Goal: Information Seeking & Learning: Learn about a topic

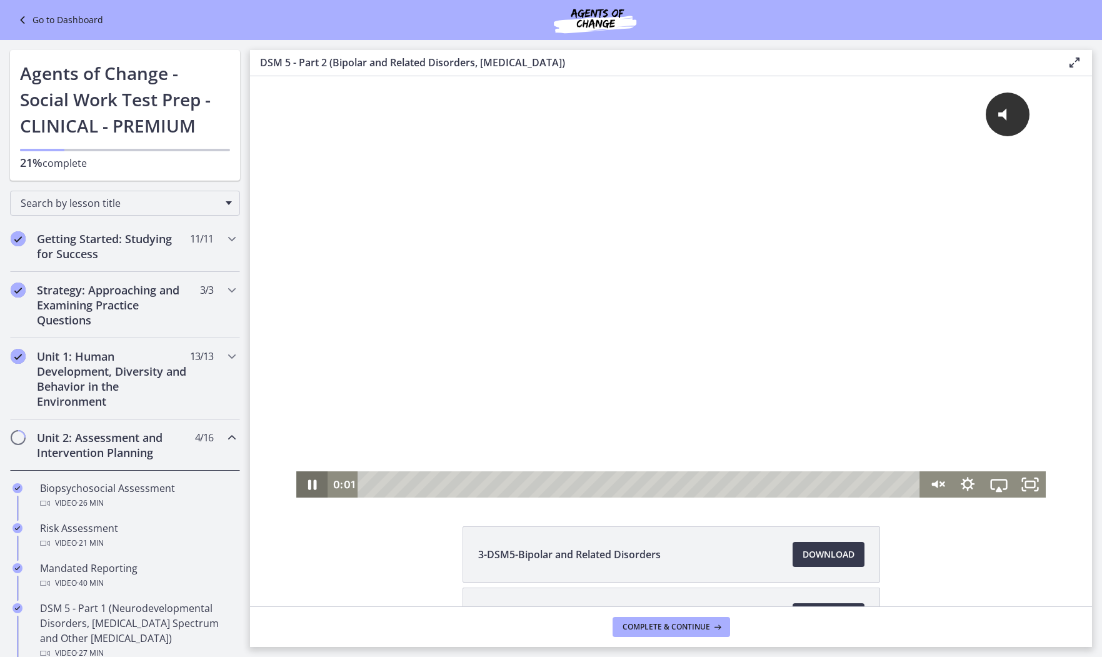
click at [313, 483] on icon "Pause" at bounding box center [311, 484] width 31 height 26
click at [313, 483] on icon "Play Video" at bounding box center [313, 484] width 8 height 11
click at [974, 113] on span "Click for sound" at bounding box center [941, 113] width 91 height 13
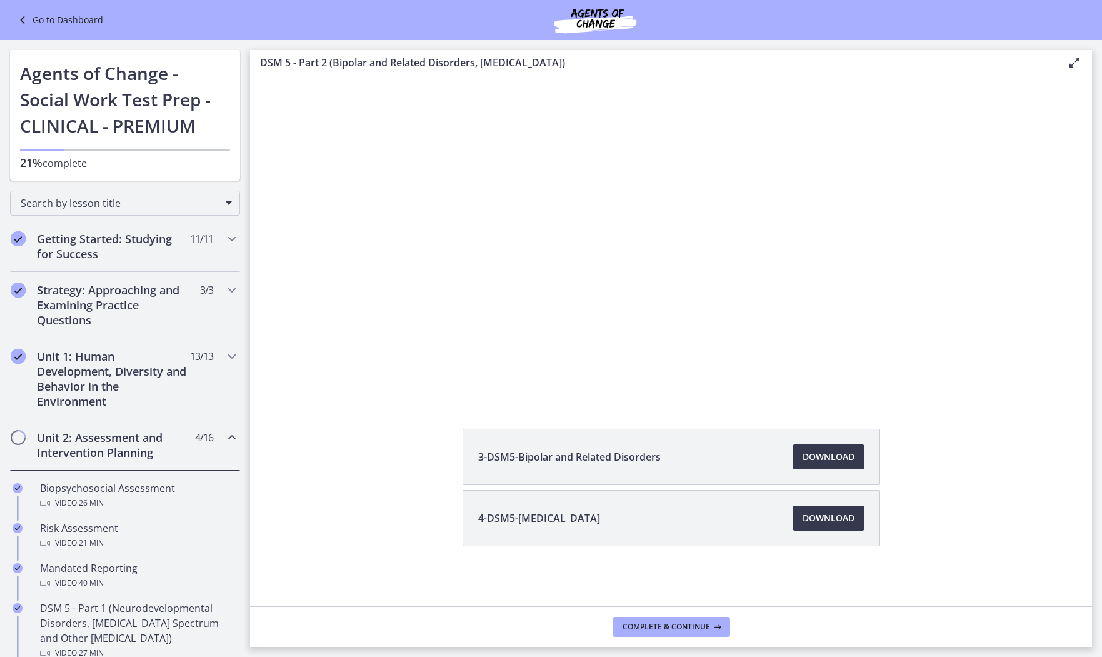
scroll to position [97, 0]
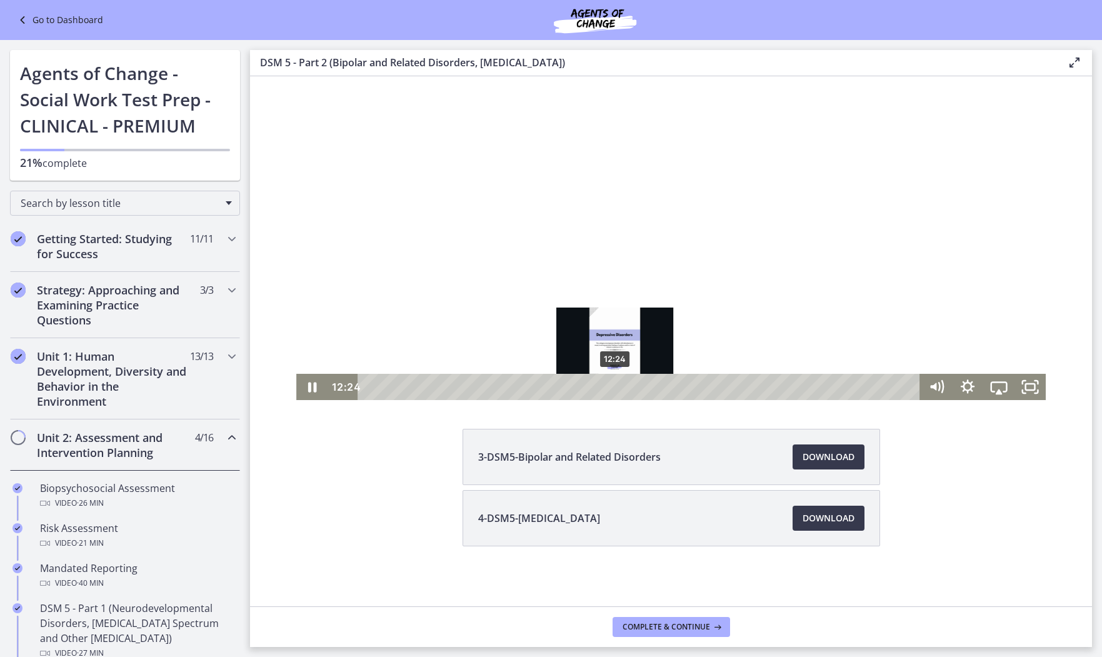
click at [615, 381] on div "12:24" at bounding box center [641, 387] width 544 height 26
click at [314, 387] on icon "Play Video" at bounding box center [313, 386] width 8 height 11
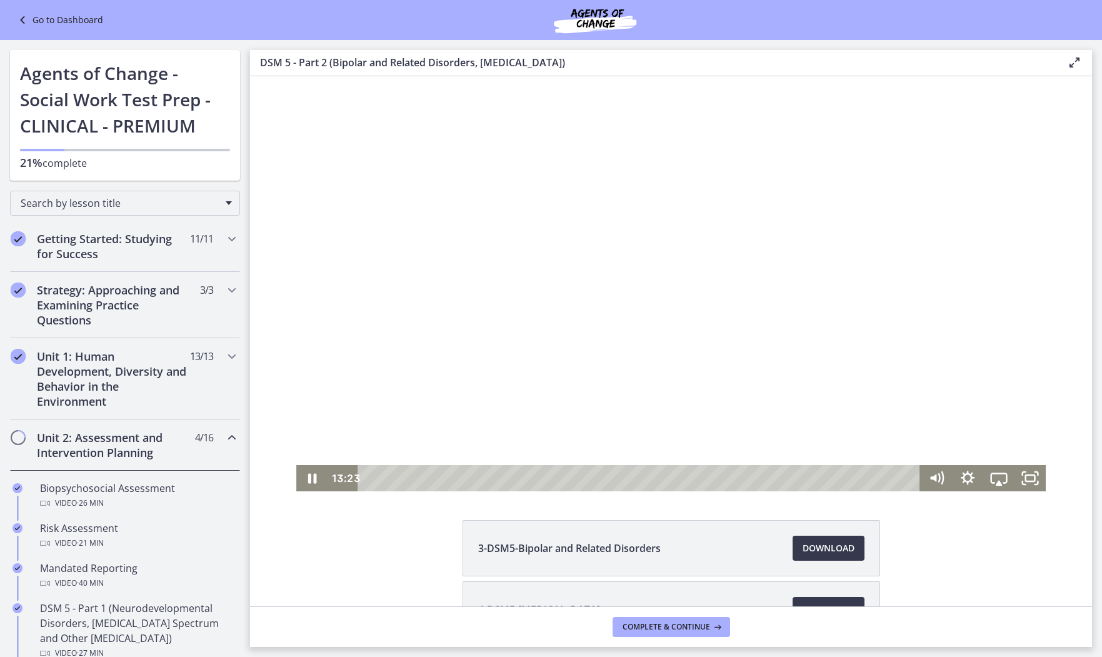
scroll to position [0, 0]
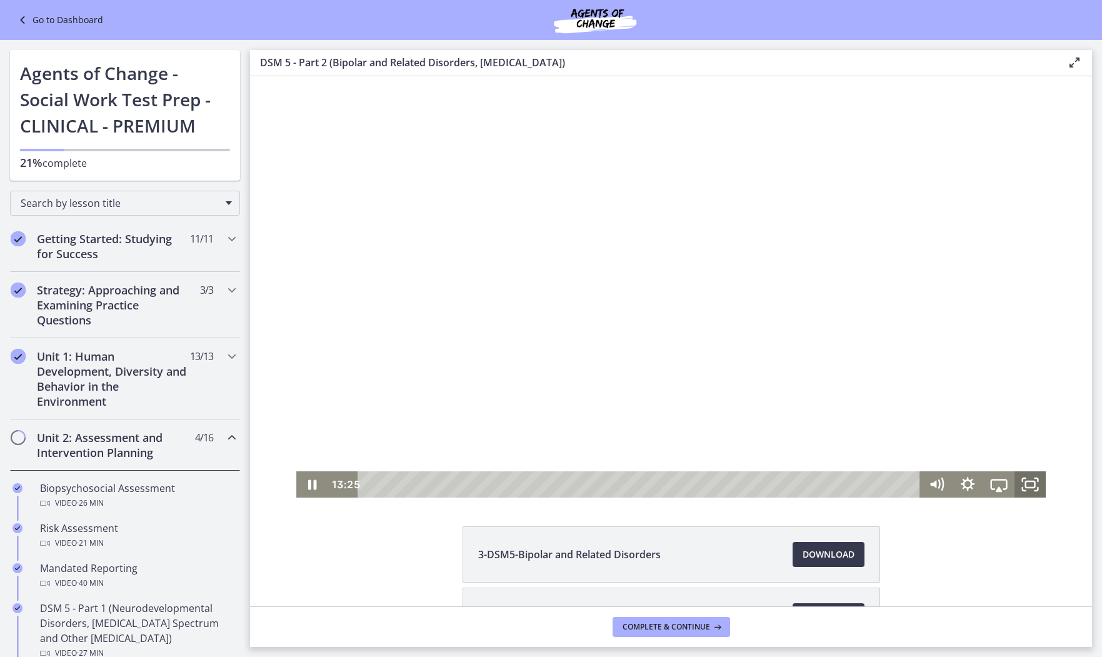
click at [1029, 481] on rect "Fullscreen" at bounding box center [1029, 484] width 9 height 6
click at [309, 484] on icon "Play Video" at bounding box center [313, 484] width 37 height 31
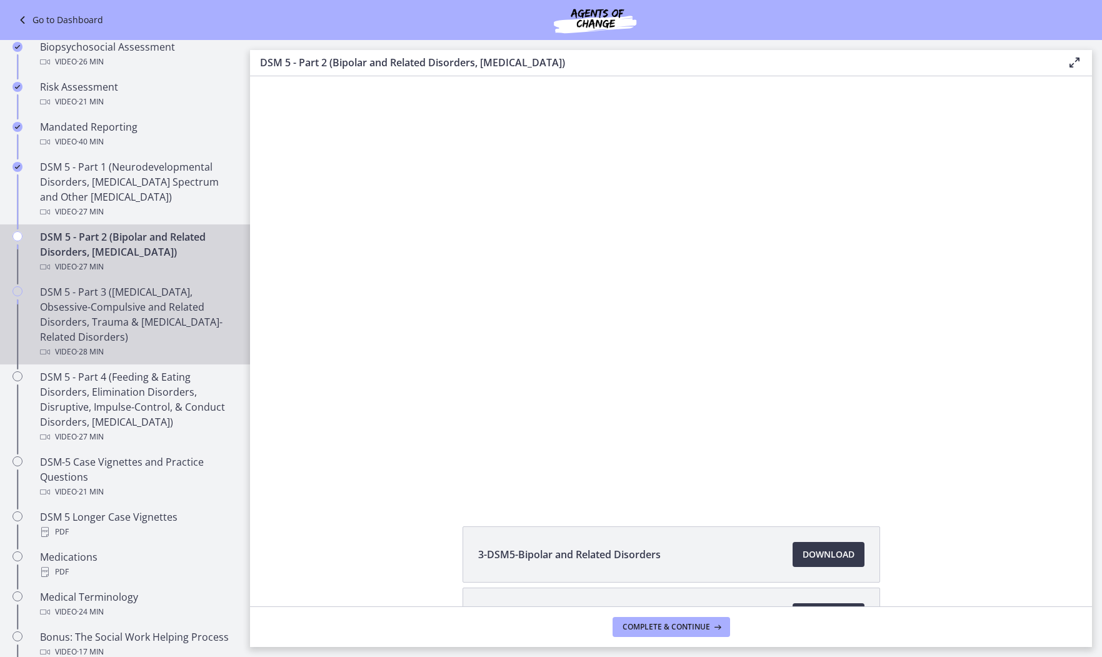
scroll to position [471, 0]
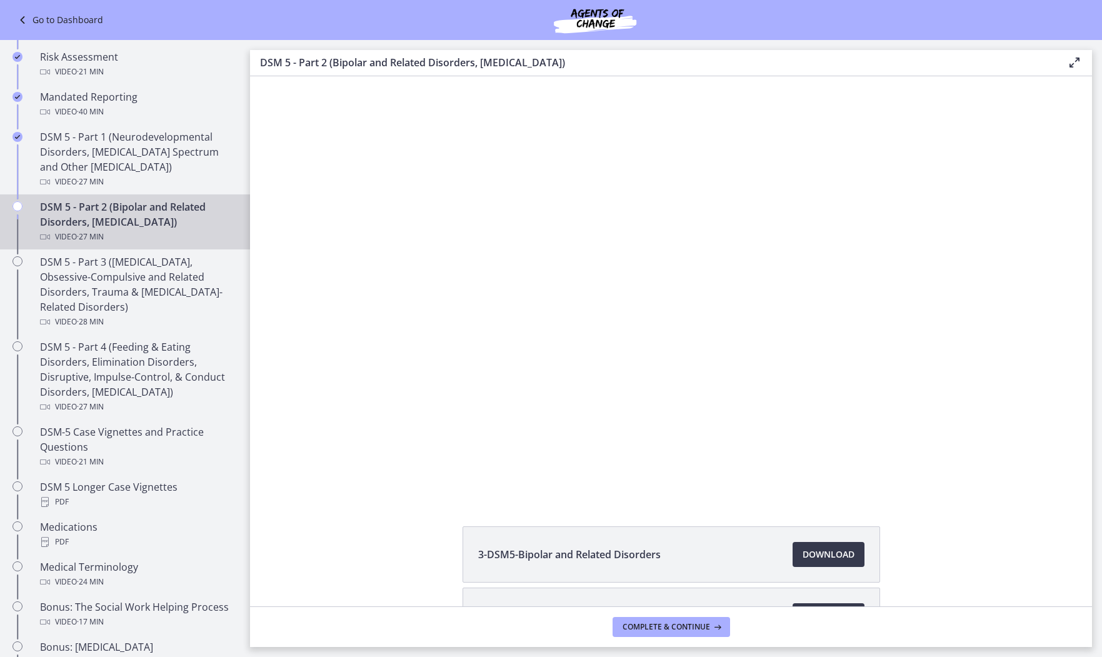
click at [312, 484] on button "Pause" at bounding box center [311, 484] width 31 height 26
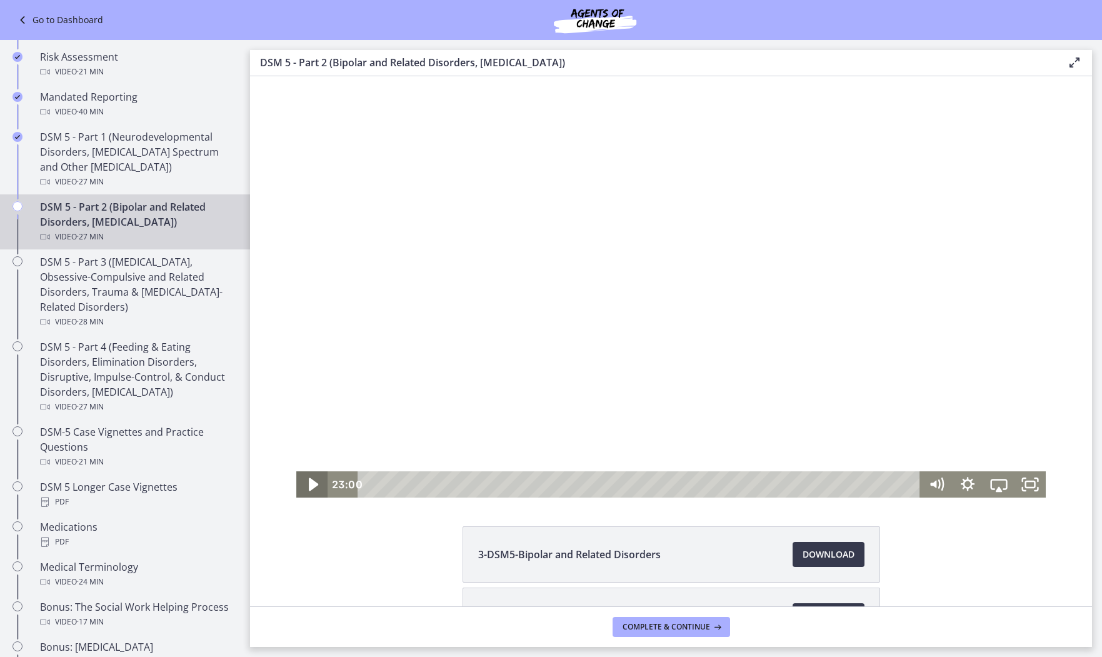
click at [309, 488] on icon "Play Video" at bounding box center [313, 484] width 37 height 31
click at [313, 485] on icon "Pause" at bounding box center [311, 484] width 31 height 26
click at [315, 480] on icon "Play Video" at bounding box center [312, 484] width 31 height 26
click at [314, 480] on icon "Pause" at bounding box center [312, 485] width 9 height 10
click at [314, 480] on icon "Play Video" at bounding box center [313, 484] width 37 height 31
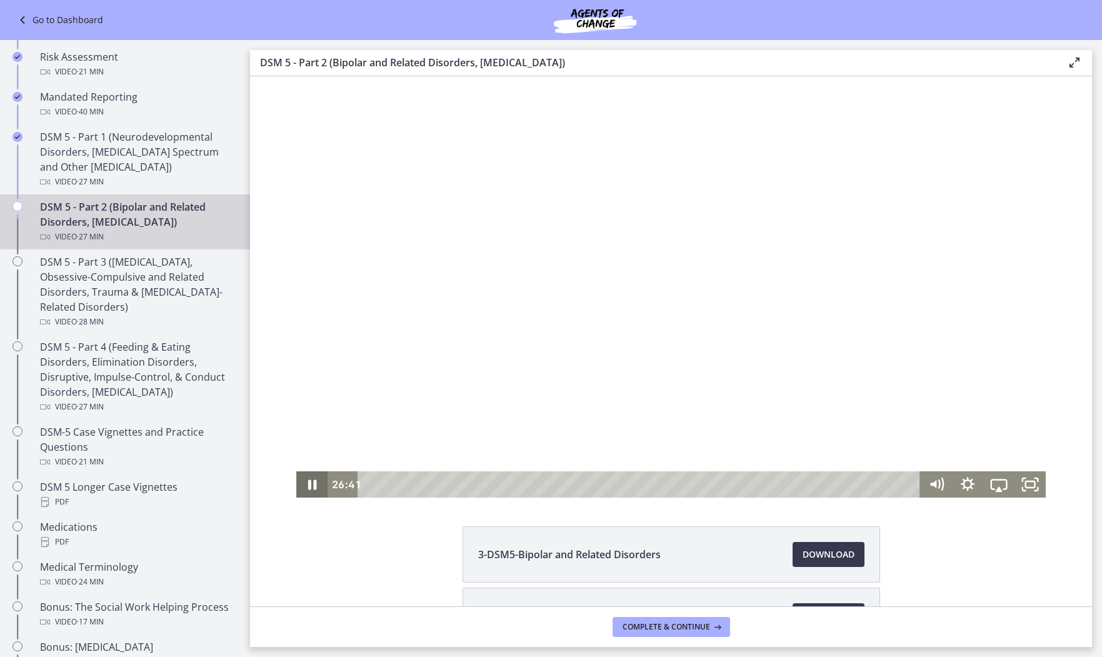
click at [307, 485] on icon "Pause" at bounding box center [311, 484] width 31 height 26
click at [310, 486] on icon "Play Video" at bounding box center [313, 484] width 8 height 11
click at [309, 489] on icon "Pause" at bounding box center [312, 485] width 9 height 10
click at [311, 488] on icon "Play Video" at bounding box center [313, 484] width 9 height 13
click at [310, 483] on icon "Play Video" at bounding box center [313, 484] width 8 height 11
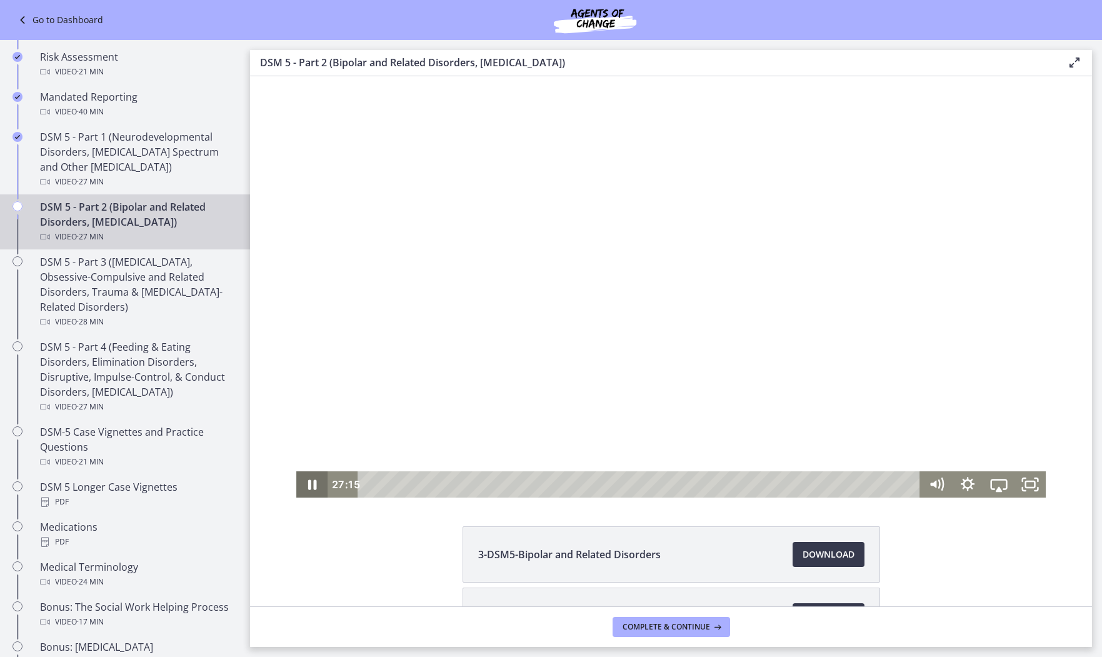
click at [310, 483] on icon "Pause" at bounding box center [312, 485] width 9 height 10
click at [312, 482] on icon "Play Video" at bounding box center [313, 484] width 9 height 13
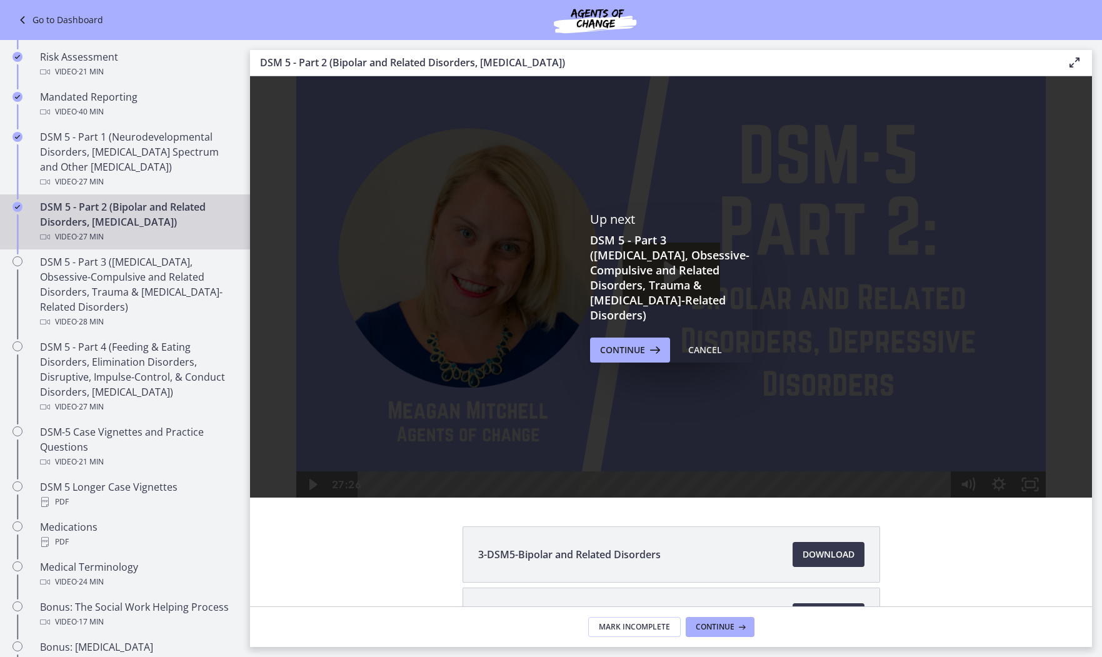
scroll to position [0, 0]
click at [638, 342] on span "Continue" at bounding box center [622, 349] width 45 height 15
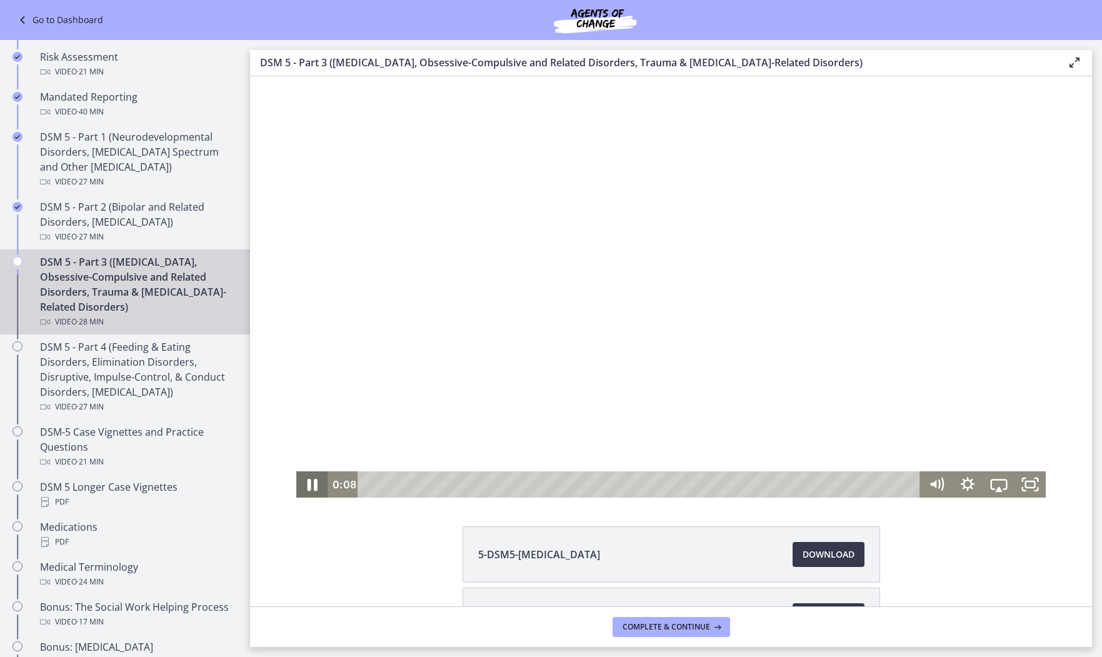
click at [313, 484] on icon "Pause" at bounding box center [311, 484] width 37 height 31
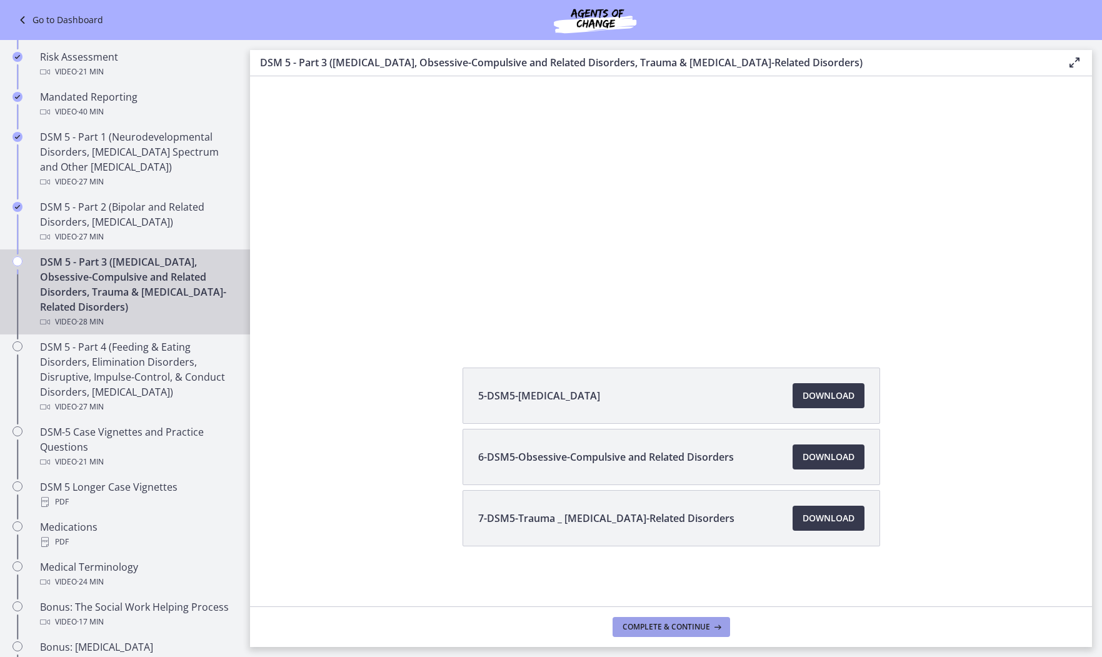
click at [683, 628] on span "Complete & continue" at bounding box center [665, 627] width 87 height 10
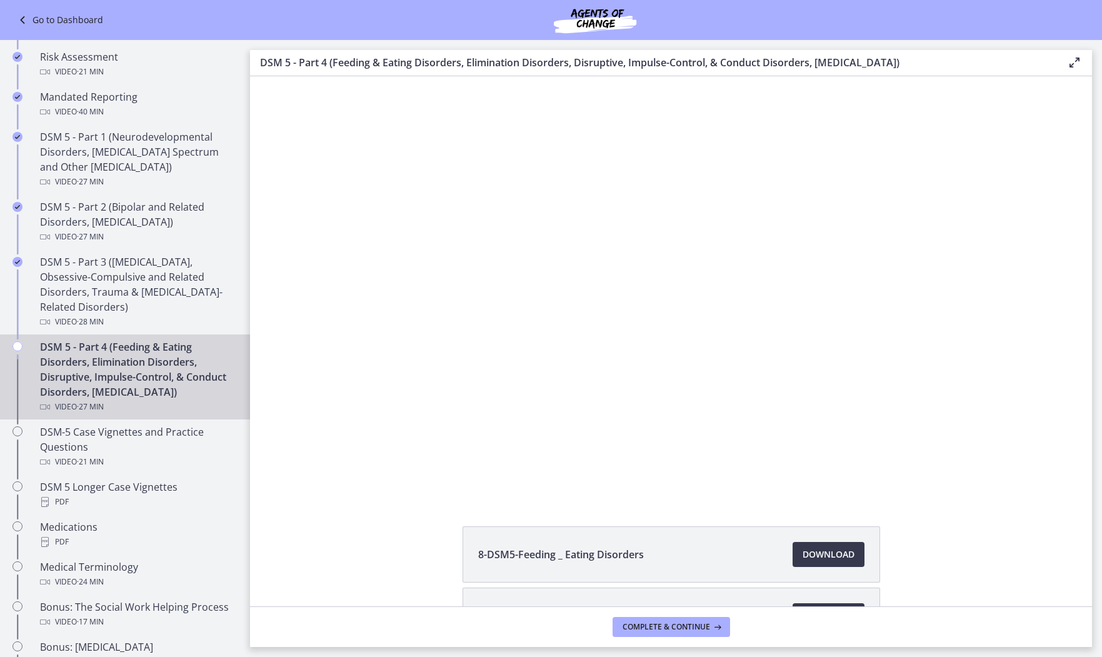
scroll to position [2, 0]
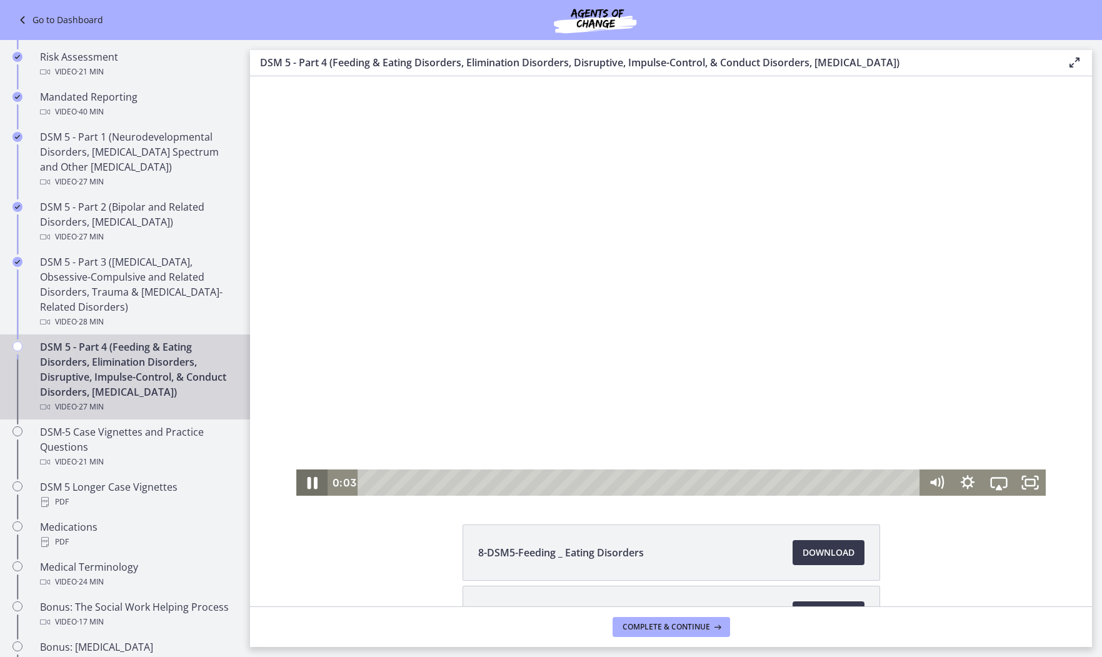
click at [312, 483] on icon "Pause" at bounding box center [311, 482] width 37 height 31
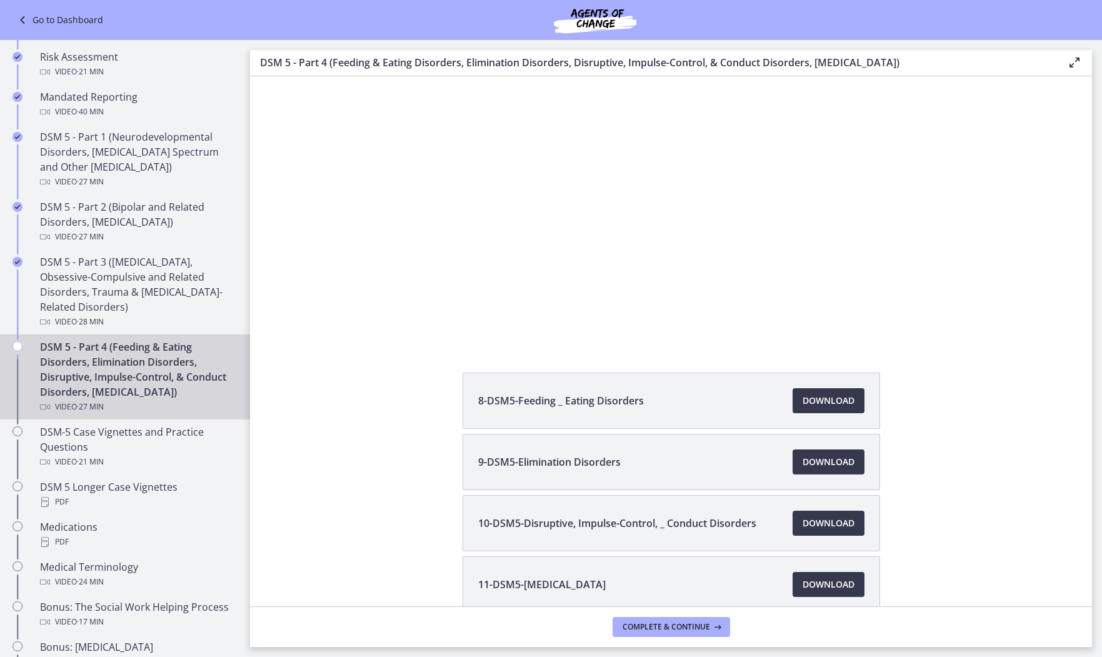
scroll to position [154, 0]
click at [841, 396] on span "Download Opens in a new window" at bounding box center [828, 399] width 52 height 15
click at [825, 464] on span "Download Opens in a new window" at bounding box center [828, 461] width 52 height 15
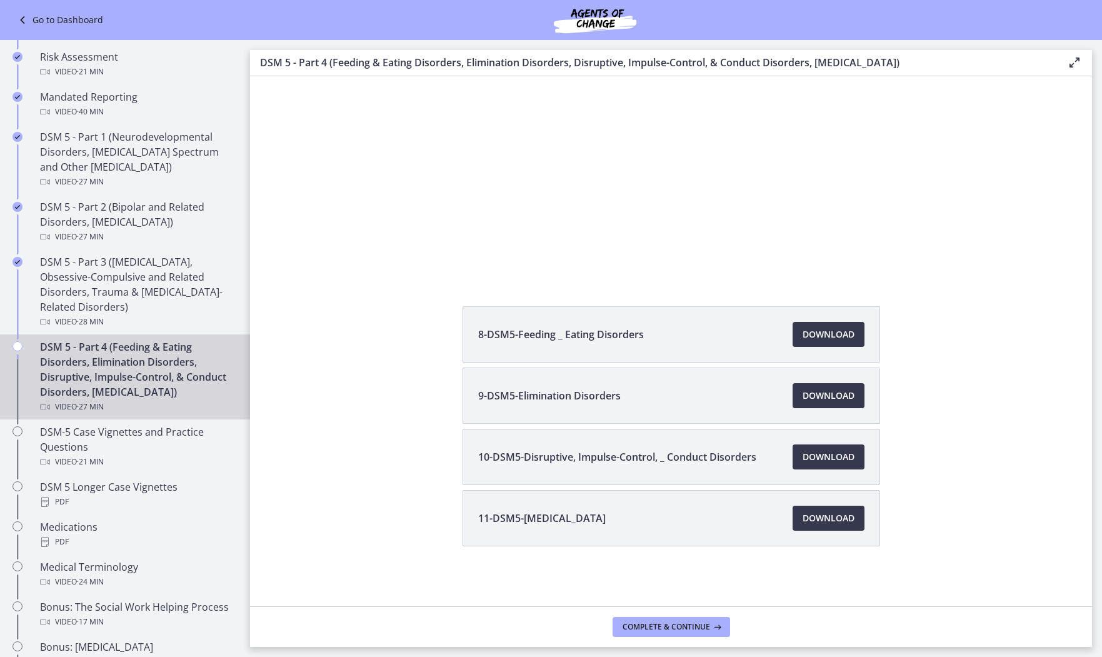
scroll to position [220, 0]
click at [808, 461] on span "Download Opens in a new window" at bounding box center [828, 456] width 52 height 15
click at [835, 519] on span "Download Opens in a new window" at bounding box center [828, 518] width 52 height 15
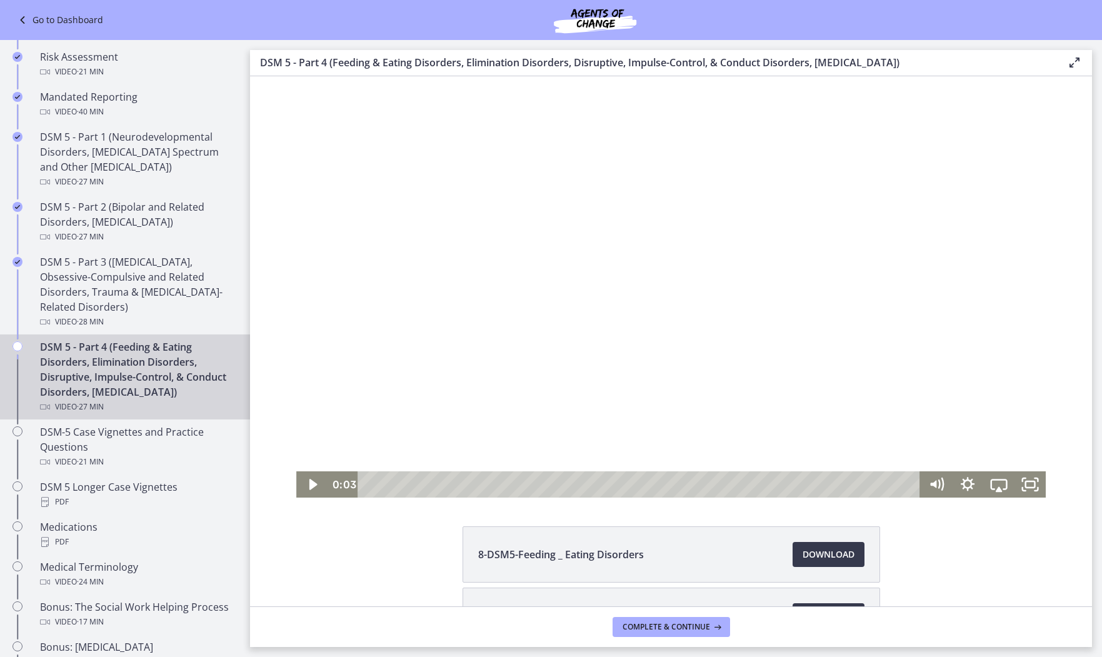
scroll to position [0, 0]
click at [314, 484] on icon "Play Video" at bounding box center [313, 484] width 8 height 11
click at [314, 484] on icon "Play Video" at bounding box center [313, 484] width 9 height 13
click at [311, 484] on icon "Pause" at bounding box center [311, 484] width 37 height 31
click at [311, 484] on icon "Play Video" at bounding box center [313, 484] width 8 height 11
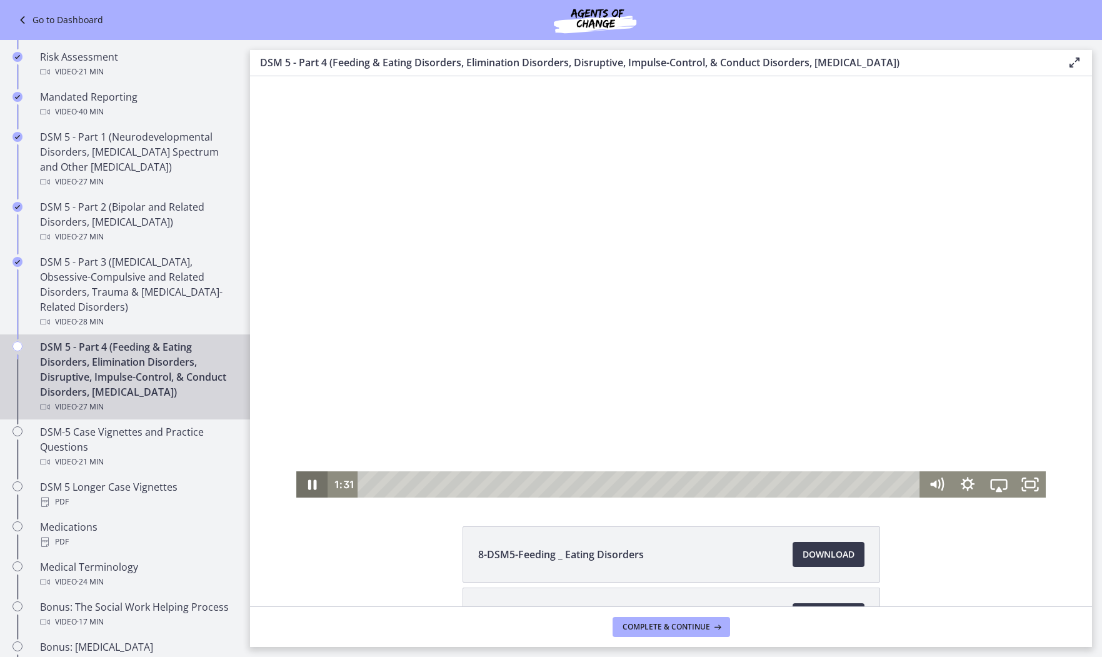
click at [305, 490] on icon "Pause" at bounding box center [311, 484] width 31 height 26
